Goal: Information Seeking & Learning: Learn about a topic

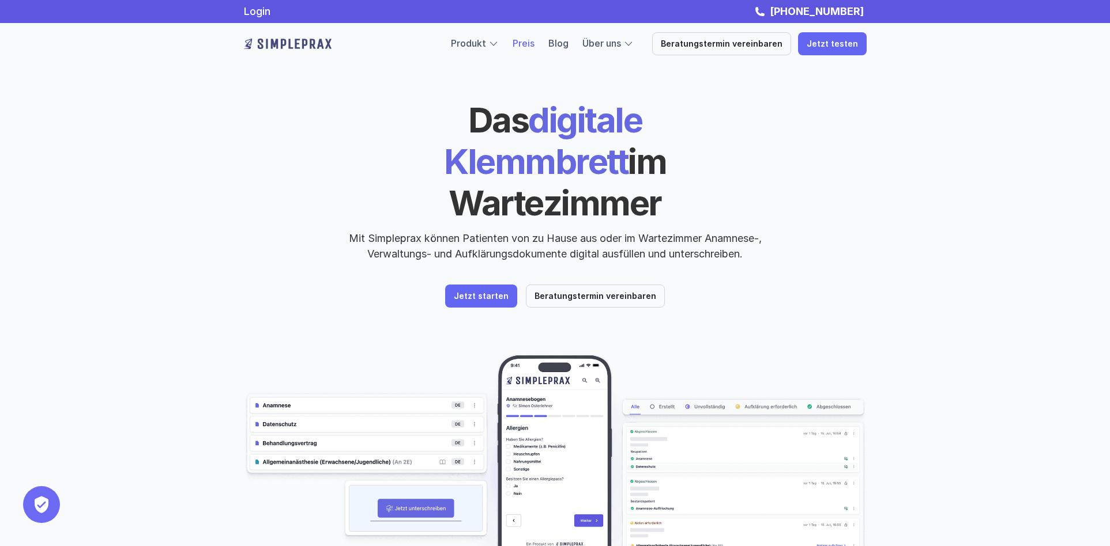
click at [534, 43] on link "Preis" at bounding box center [523, 43] width 22 height 12
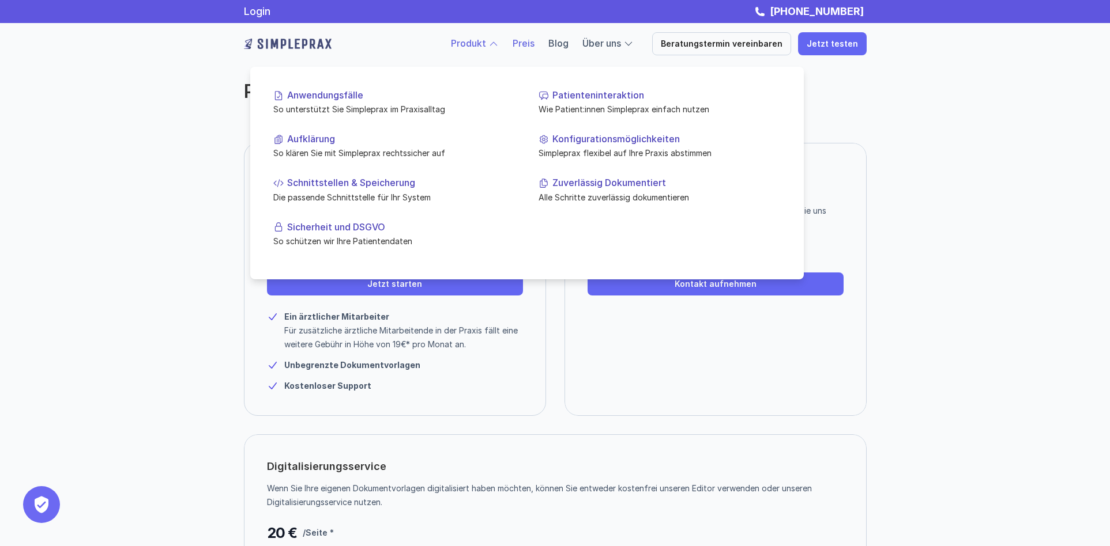
click at [481, 42] on link "Produkt" at bounding box center [468, 43] width 35 height 12
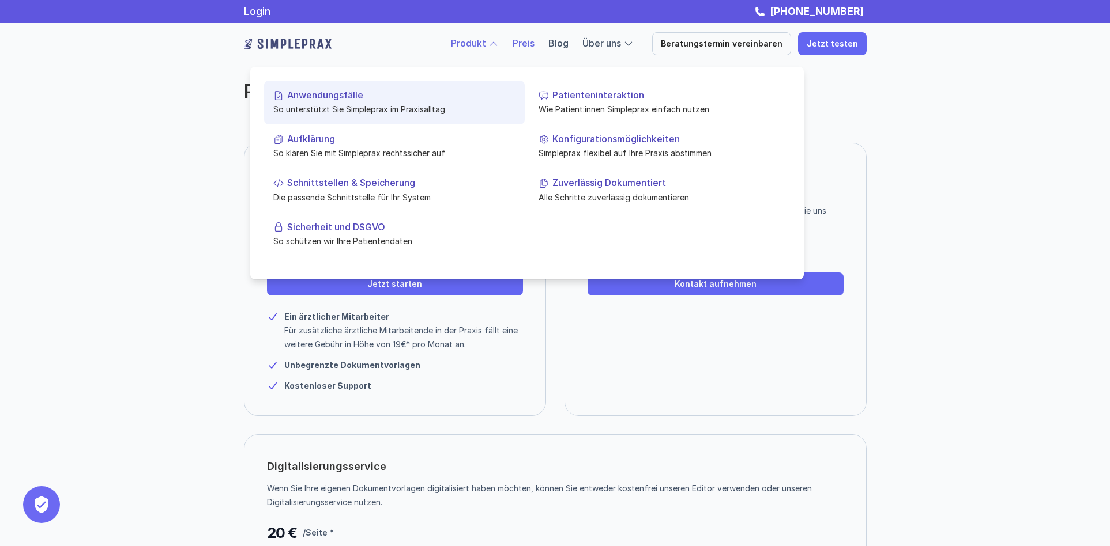
click at [337, 98] on p "Anwendungsfälle" at bounding box center [401, 95] width 228 height 11
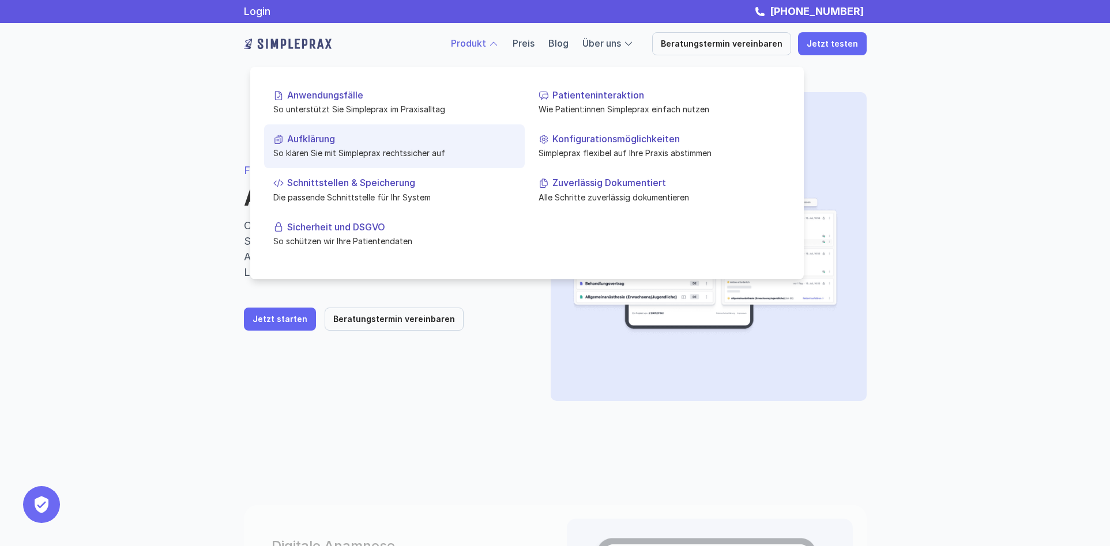
click at [326, 138] on p "Aufklärung" at bounding box center [401, 139] width 228 height 11
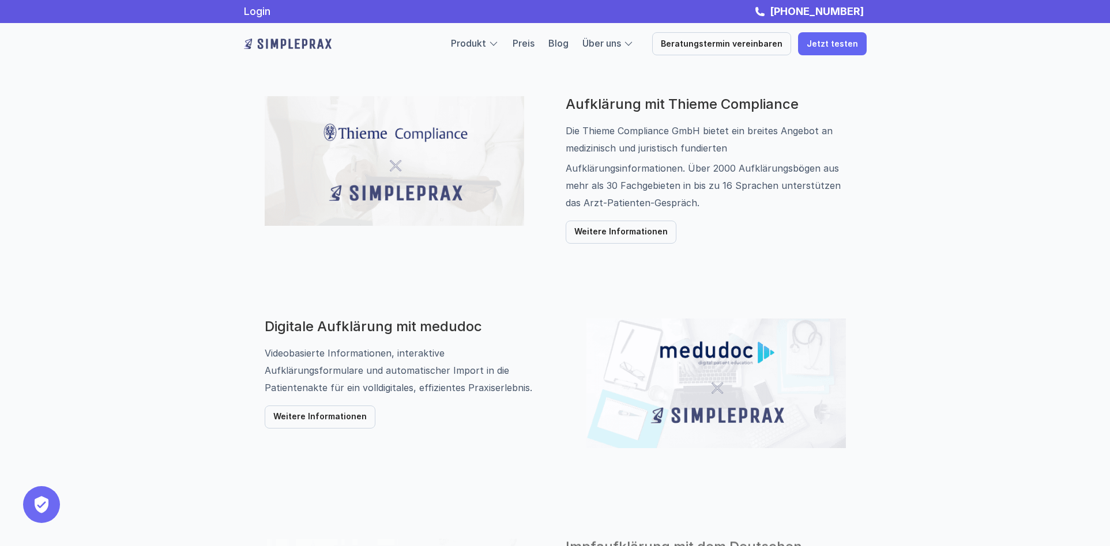
scroll to position [431, 0]
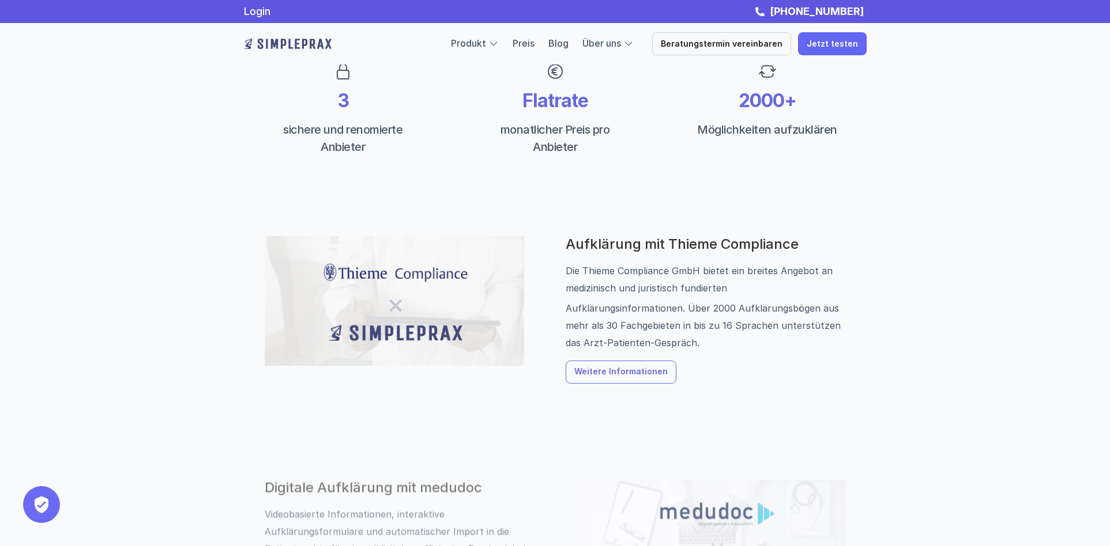
click at [616, 372] on p "Weitere Informationen" at bounding box center [620, 373] width 93 height 10
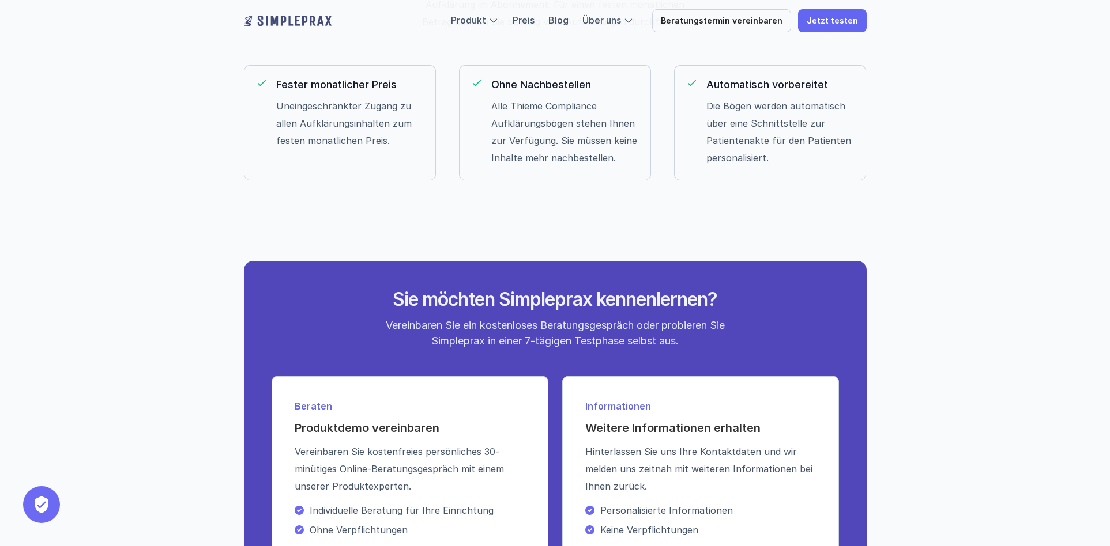
scroll to position [1747, 0]
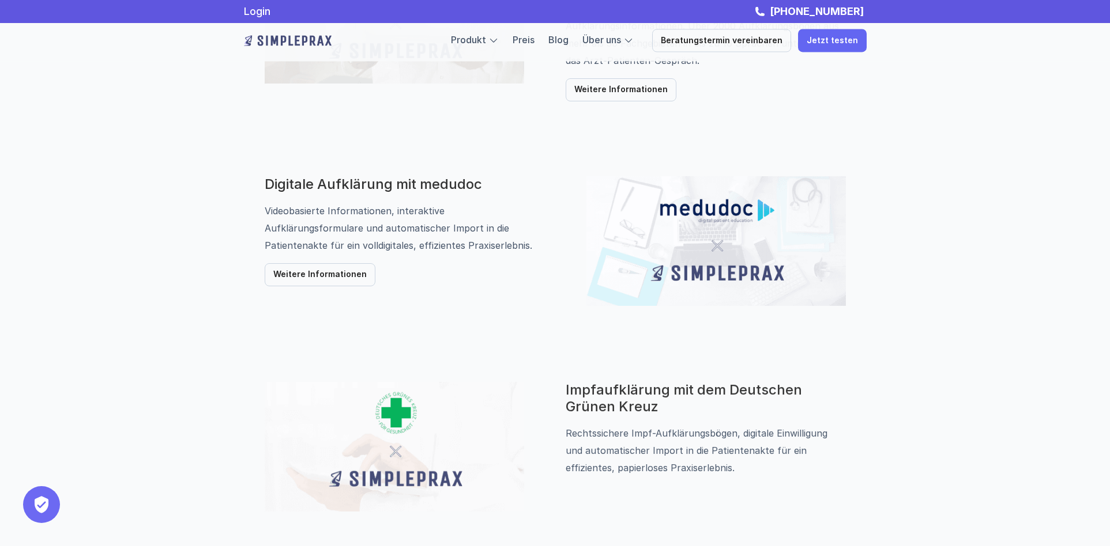
scroll to position [688, 0]
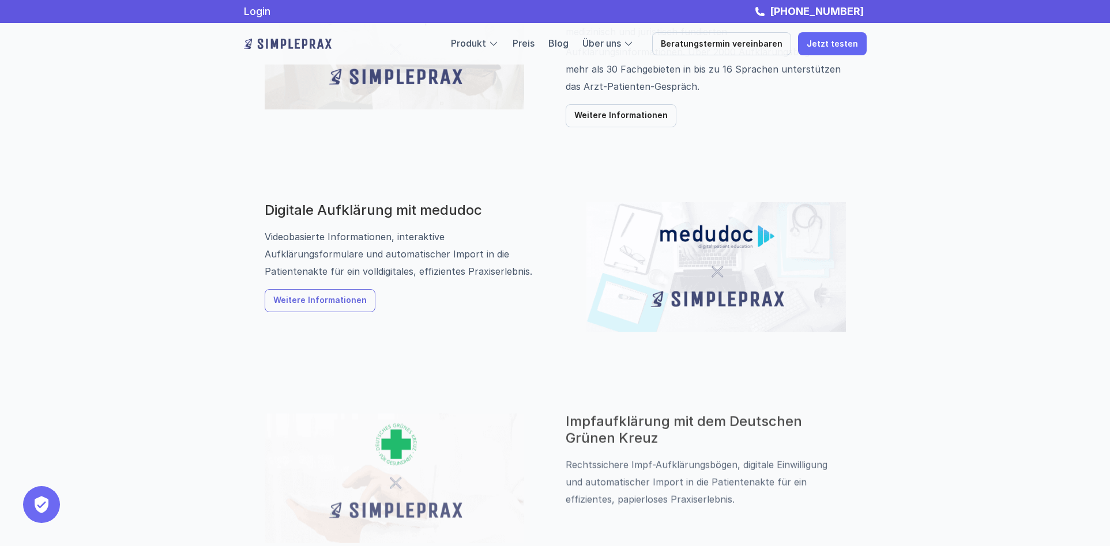
click at [318, 304] on p "Weitere Informationen" at bounding box center [319, 301] width 93 height 10
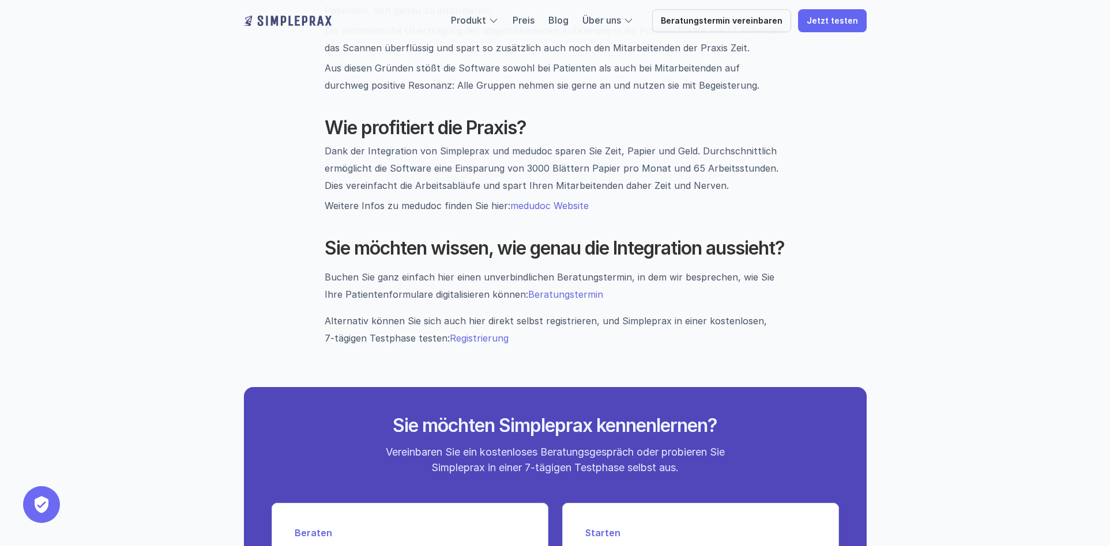
scroll to position [1253, 0]
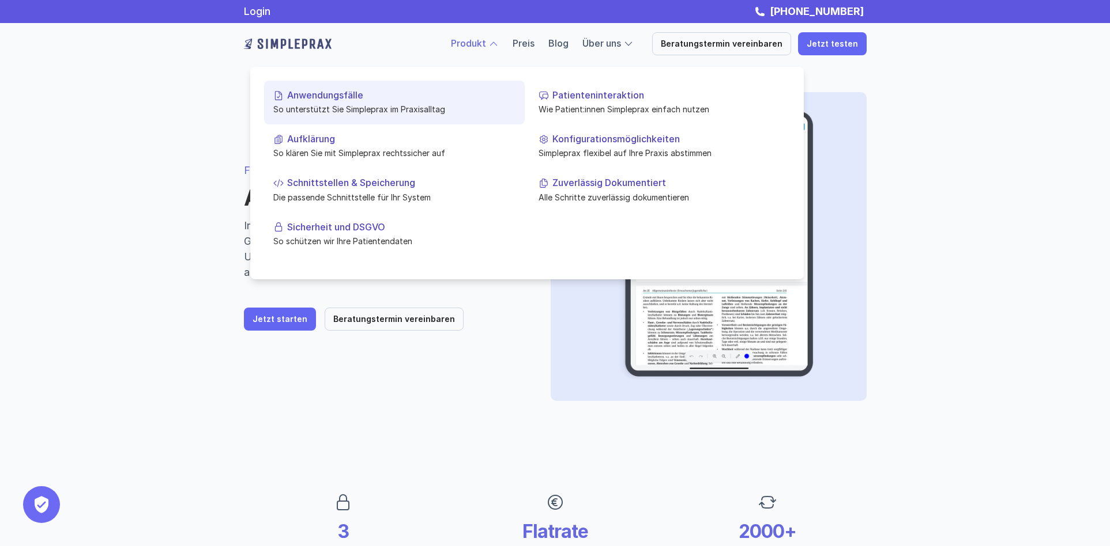
click at [336, 92] on p "Anwendungsfälle" at bounding box center [401, 95] width 228 height 11
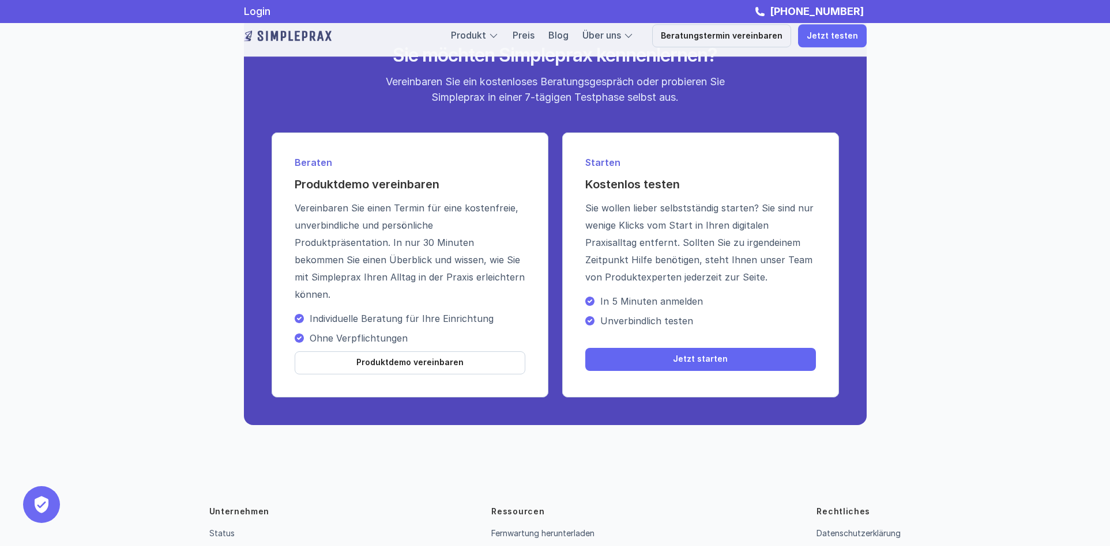
scroll to position [1694, 0]
